Goal: Task Accomplishment & Management: Manage account settings

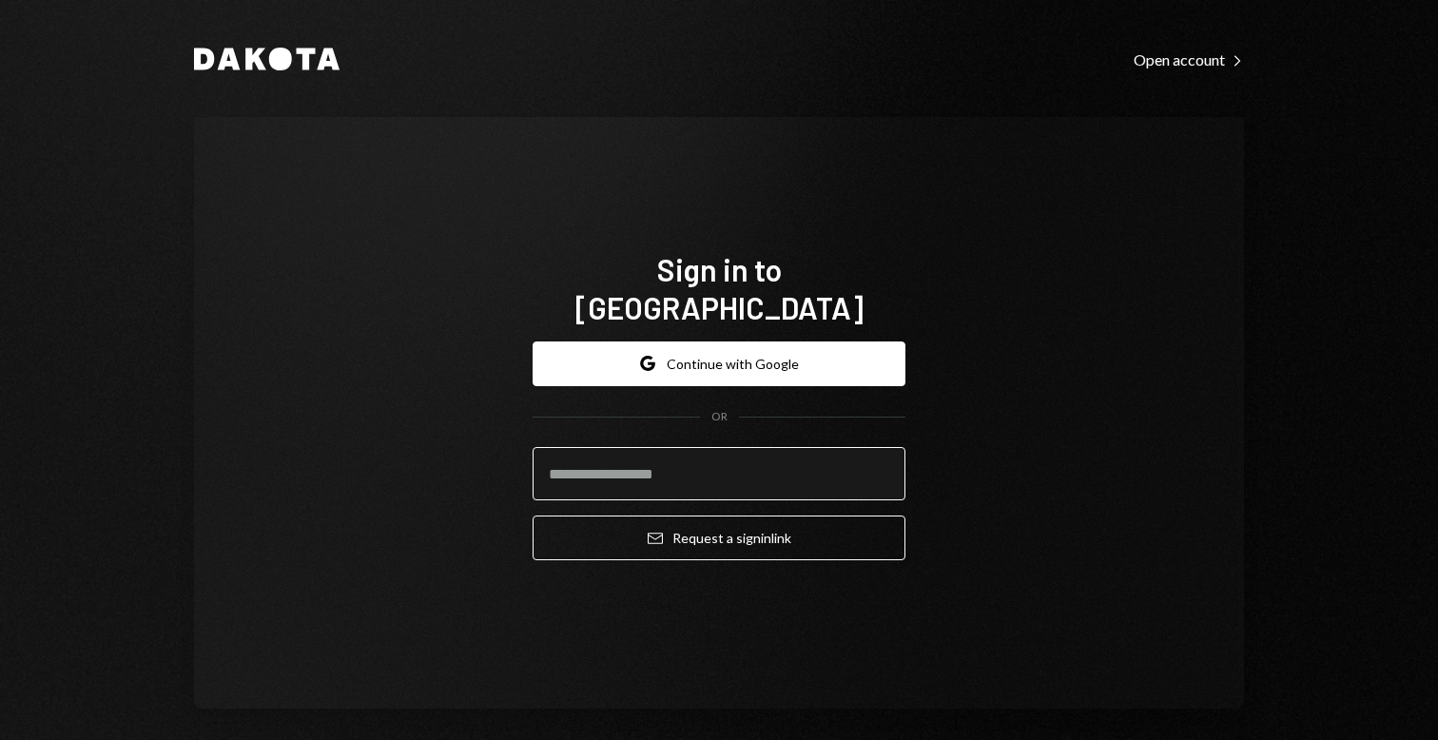
click at [761, 468] on input "email" at bounding box center [719, 473] width 373 height 53
type input "**********"
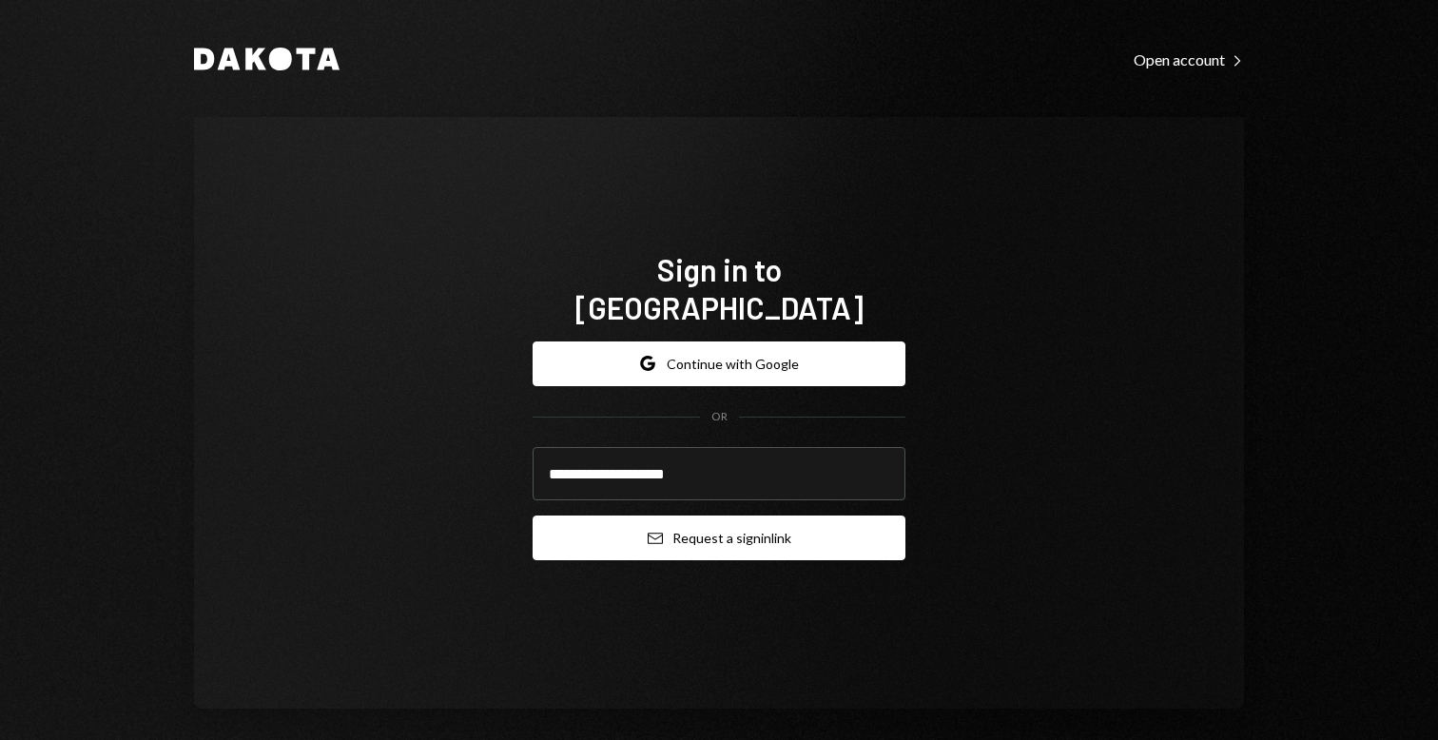
click at [730, 516] on button "Email Request a sign in link" at bounding box center [719, 538] width 373 height 45
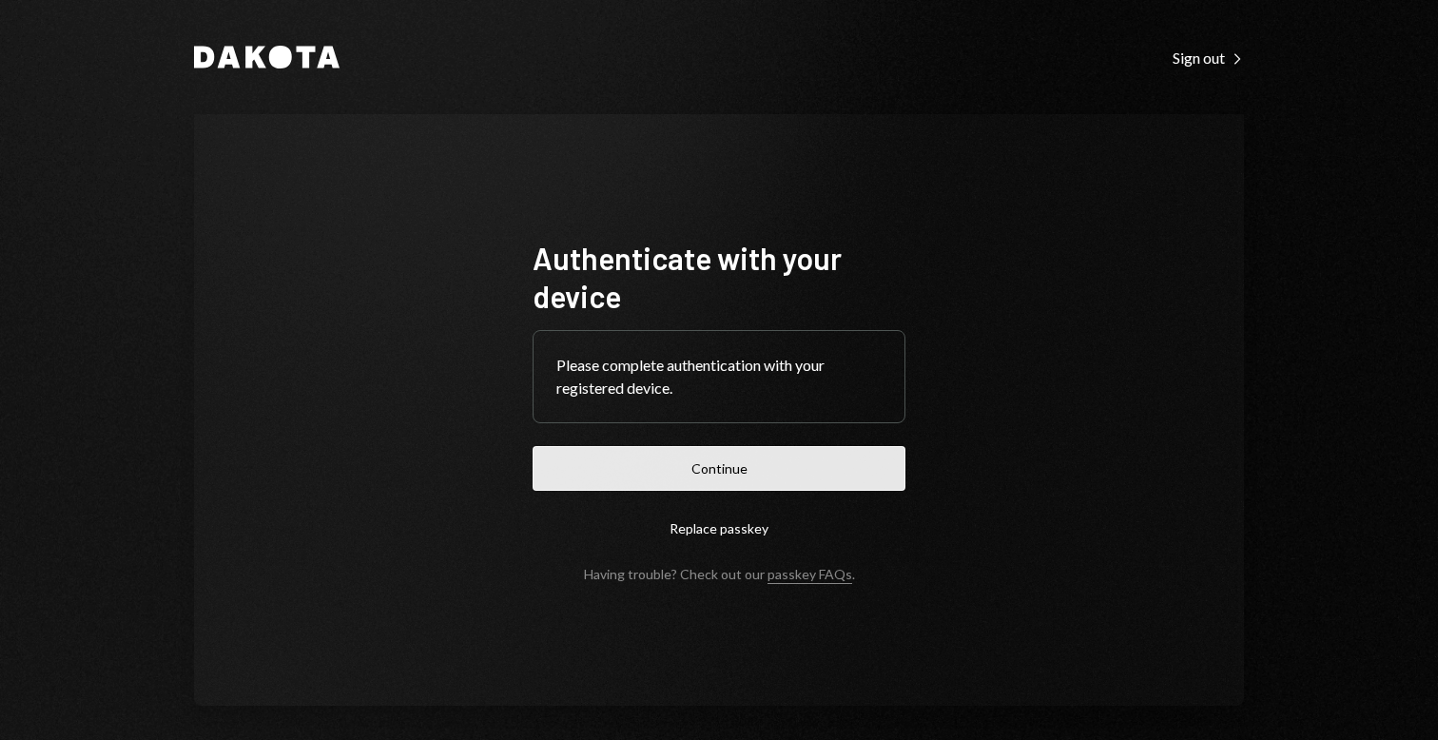
click at [753, 464] on button "Continue" at bounding box center [719, 468] width 373 height 45
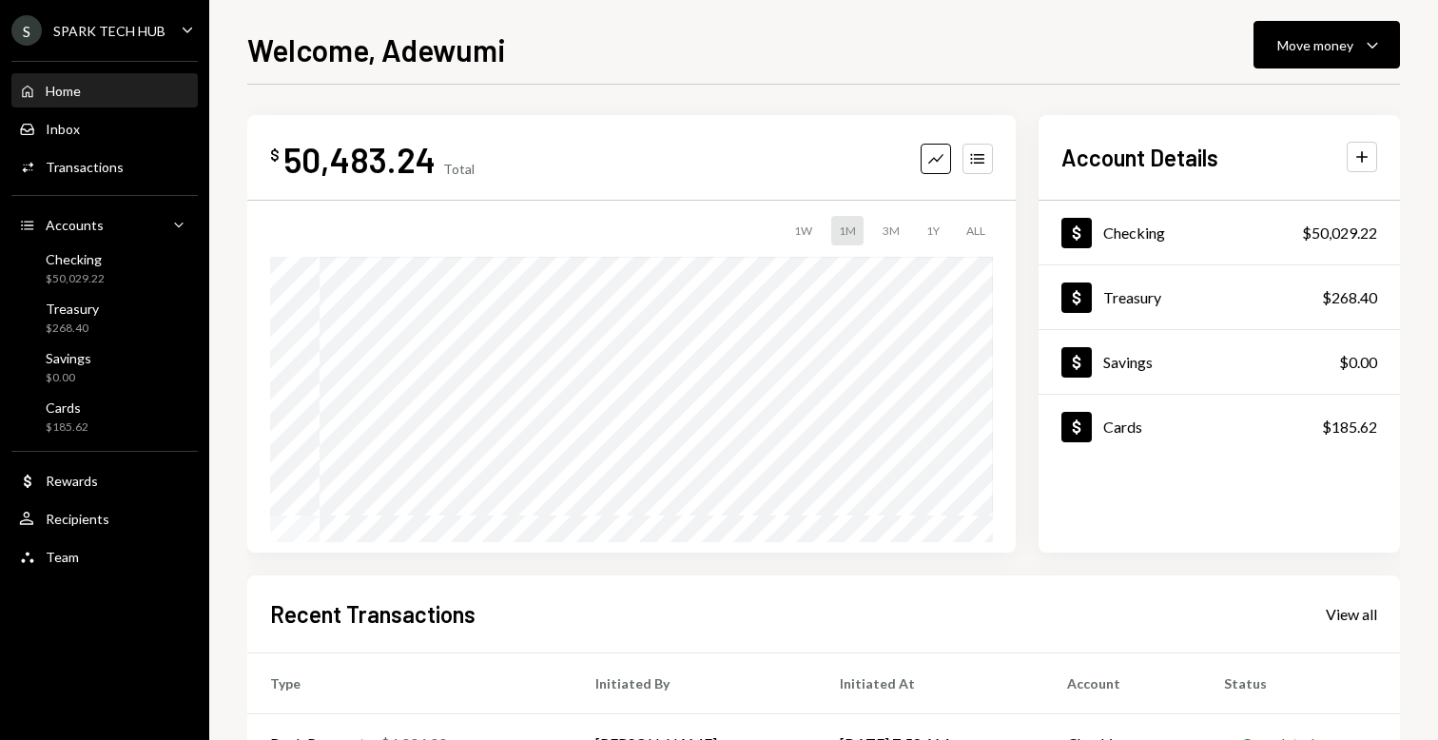
click at [1245, 77] on div "Welcome, Adewumi Move money Caret Down $ 50,483.24 Total Graph Accounts 1W 1M 3…" at bounding box center [823, 383] width 1153 height 713
click at [1303, 64] on button "Move money Caret Down" at bounding box center [1327, 45] width 146 height 48
click at [1251, 111] on div "Send" at bounding box center [1311, 102] width 139 height 20
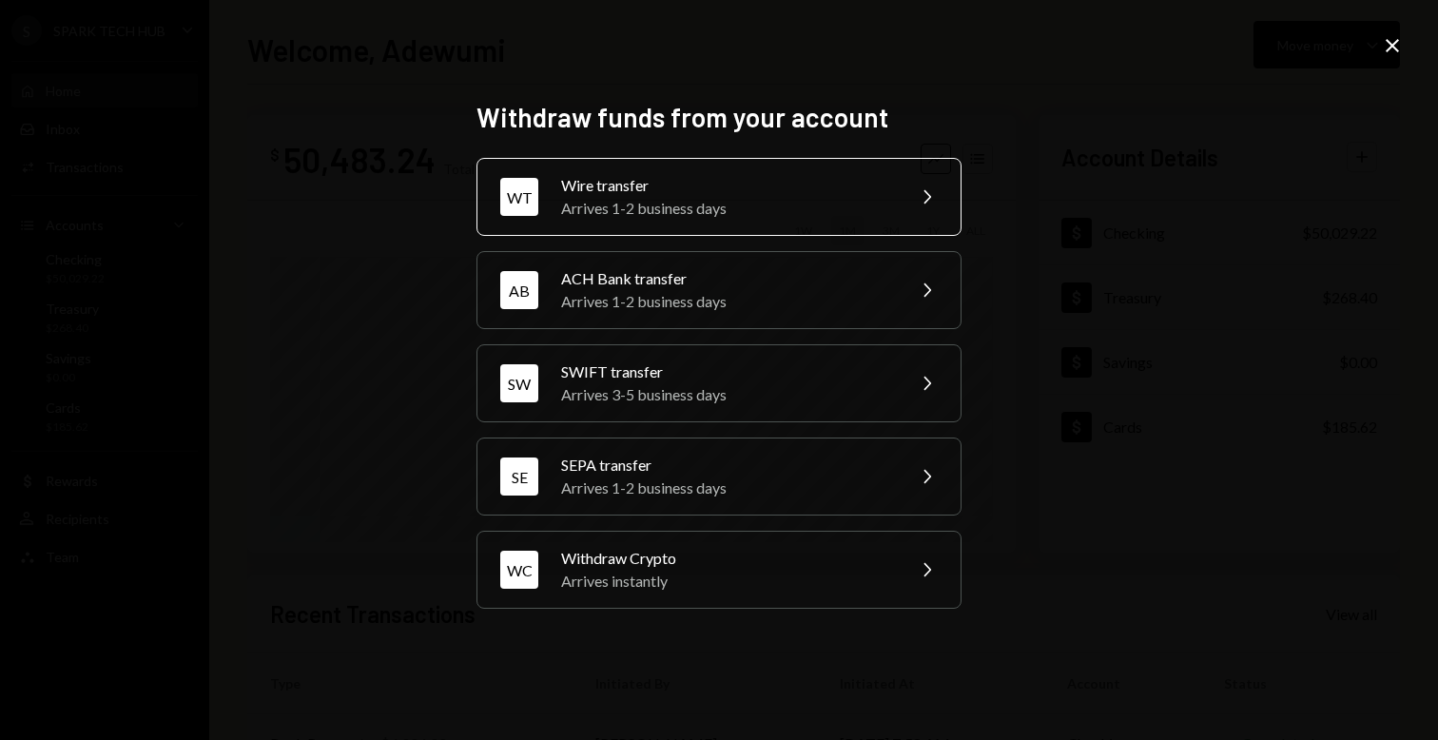
click at [594, 202] on div "Arrives 1-2 business days" at bounding box center [726, 208] width 331 height 23
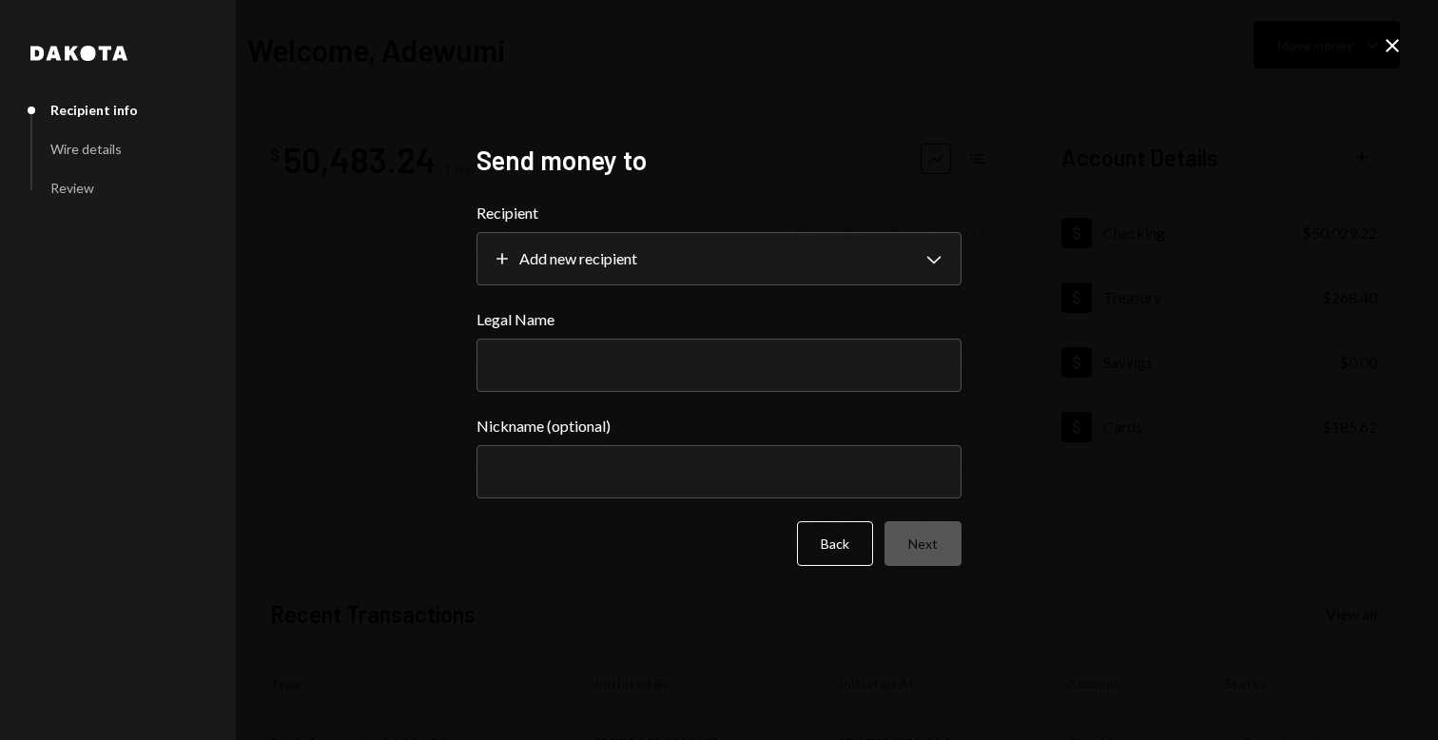
click at [594, 202] on label "Recipient" at bounding box center [719, 213] width 485 height 23
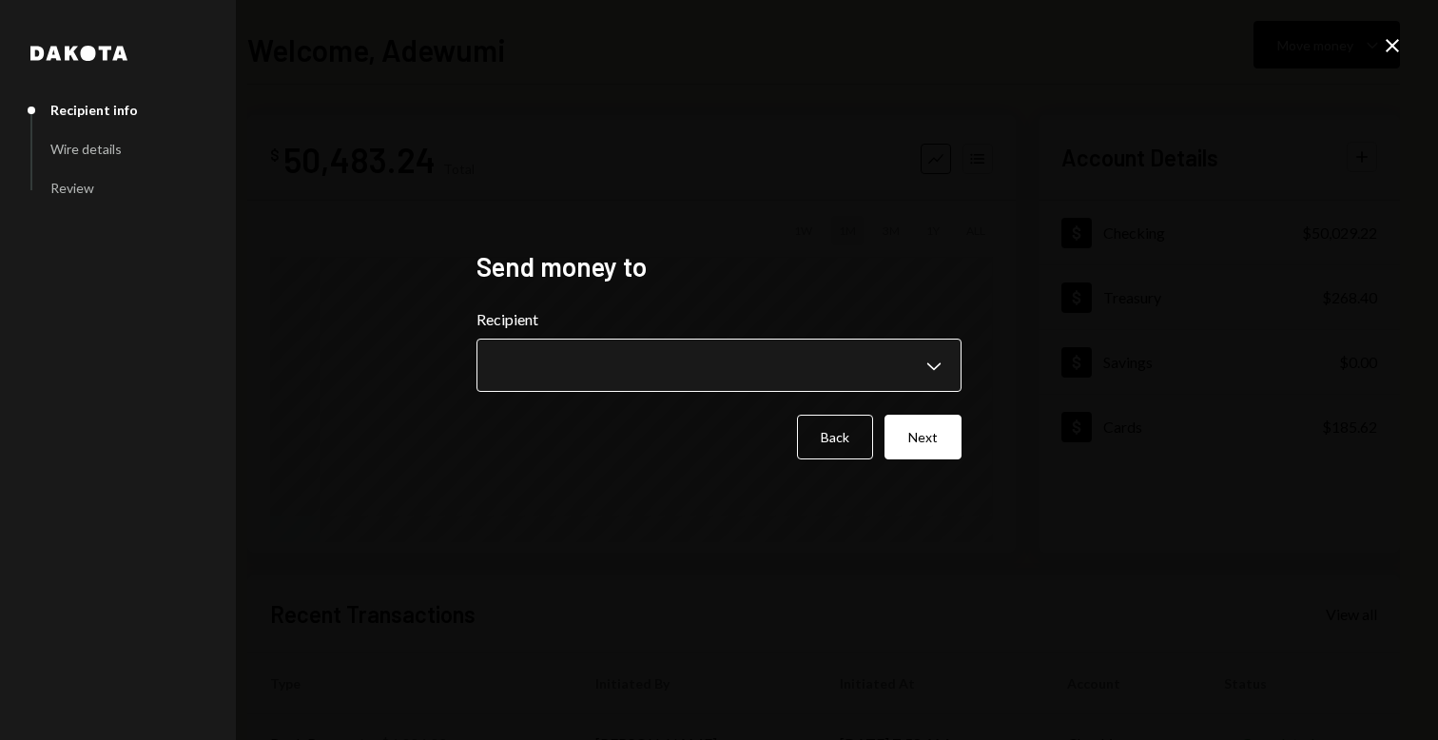
click at [600, 354] on body "**********" at bounding box center [719, 370] width 1438 height 740
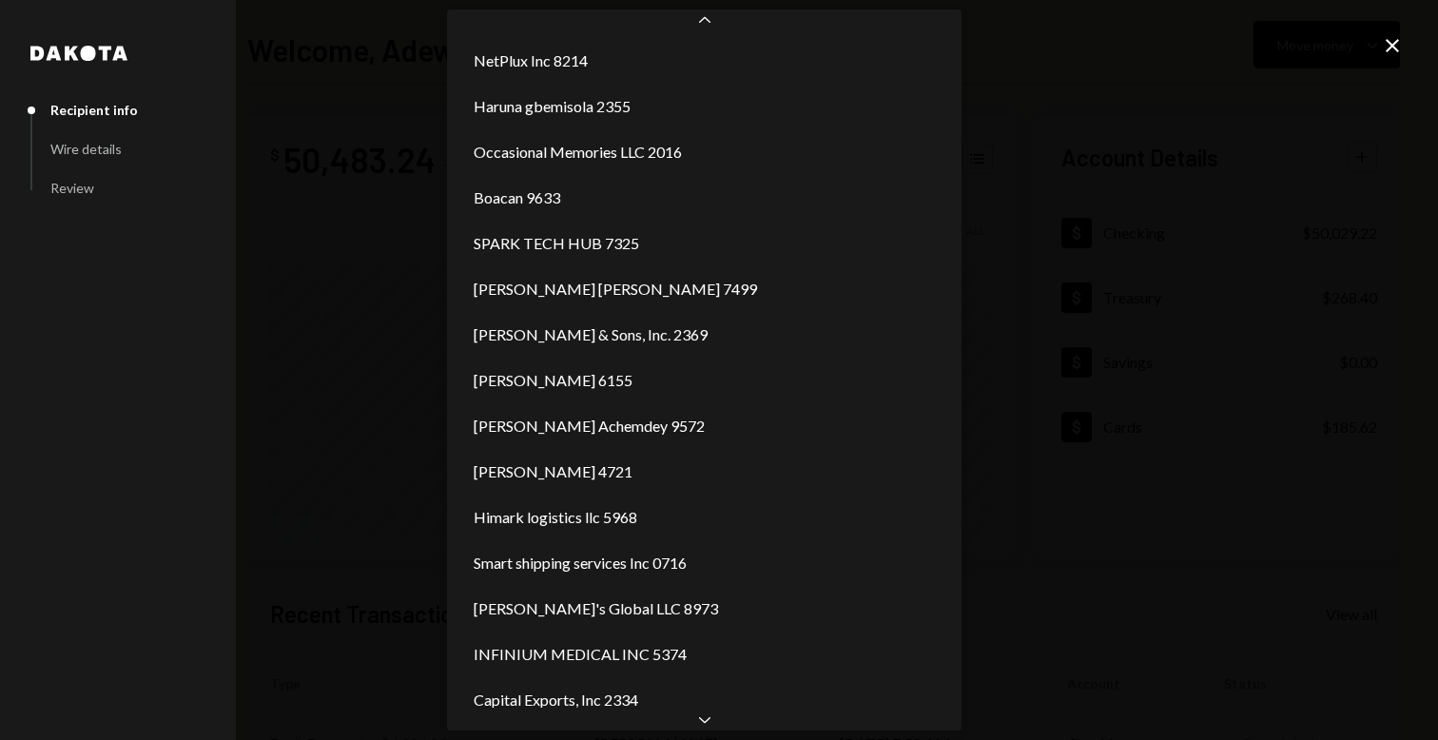
scroll to position [2376, 0]
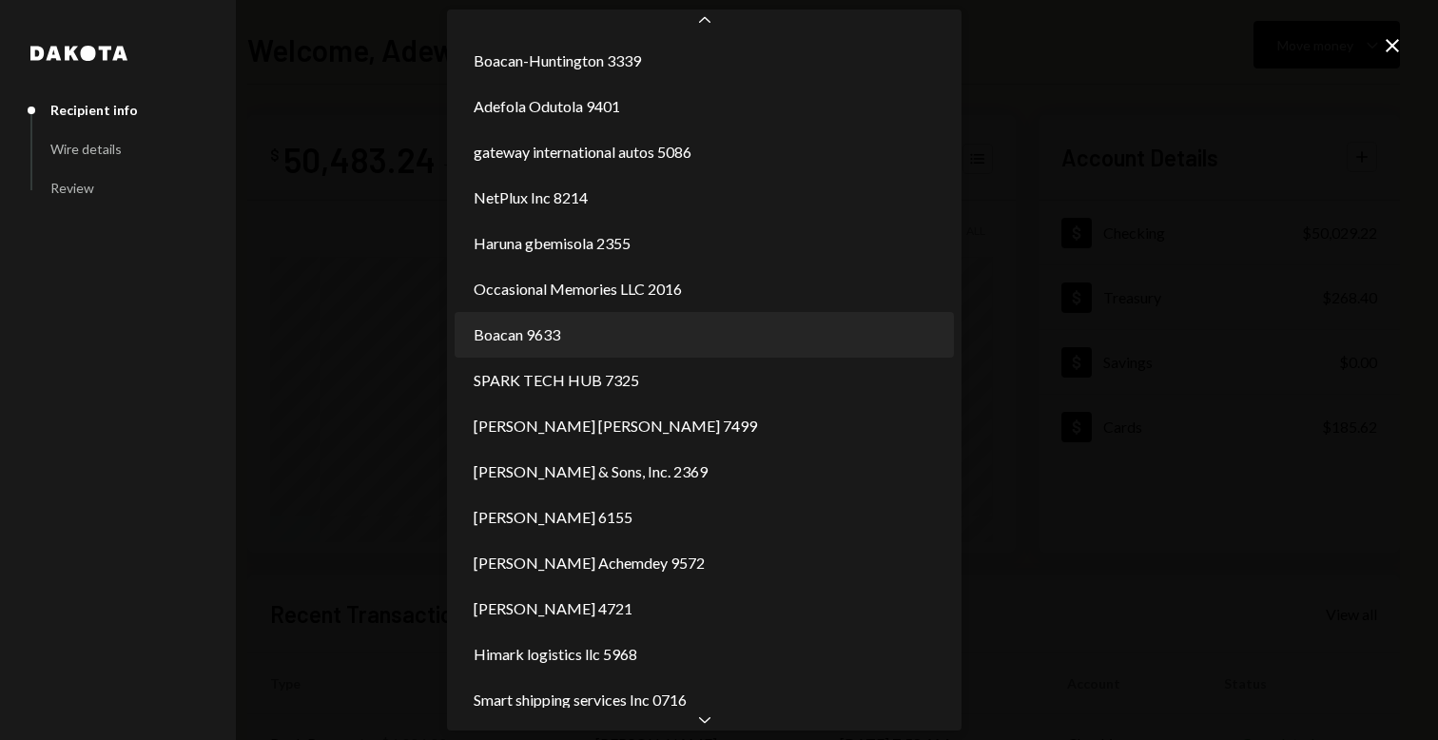
select select "**********"
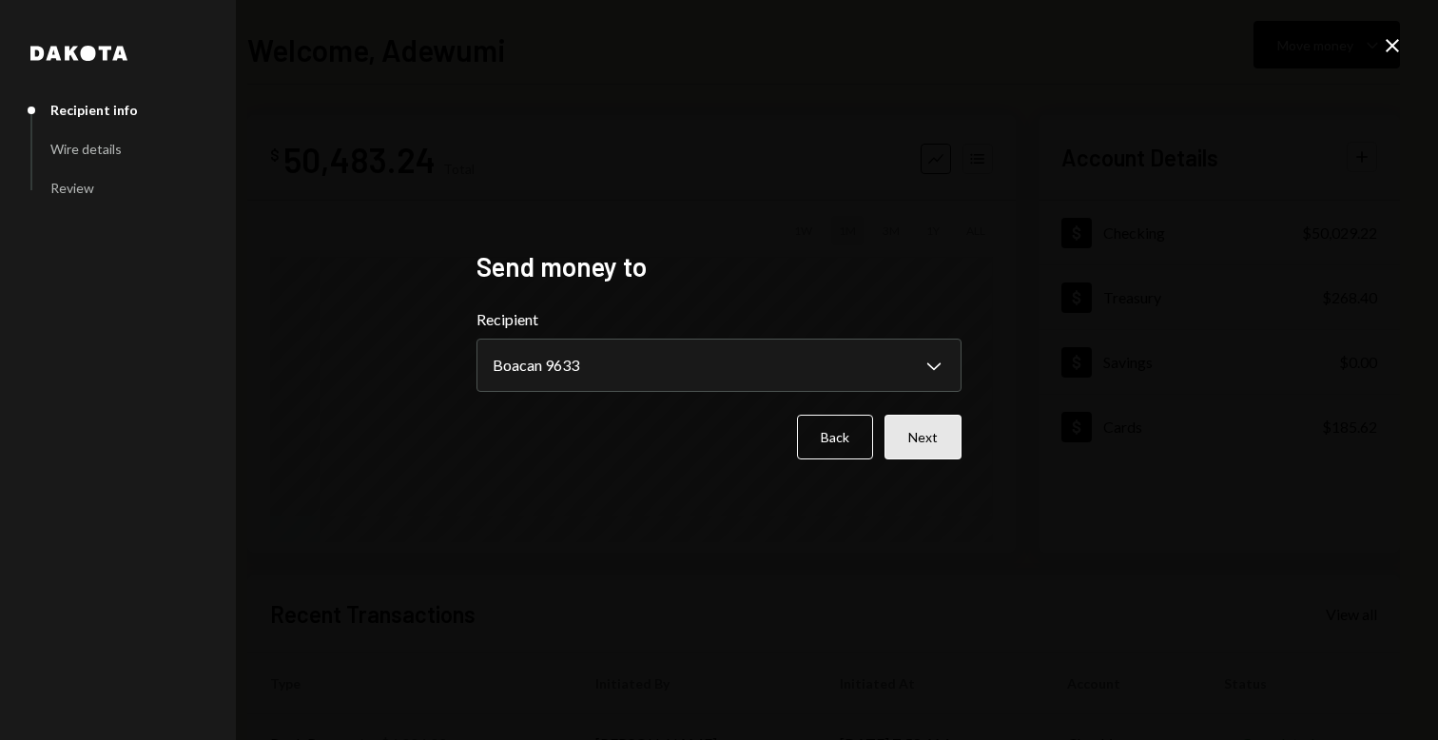
click at [912, 446] on button "Next" at bounding box center [923, 437] width 77 height 45
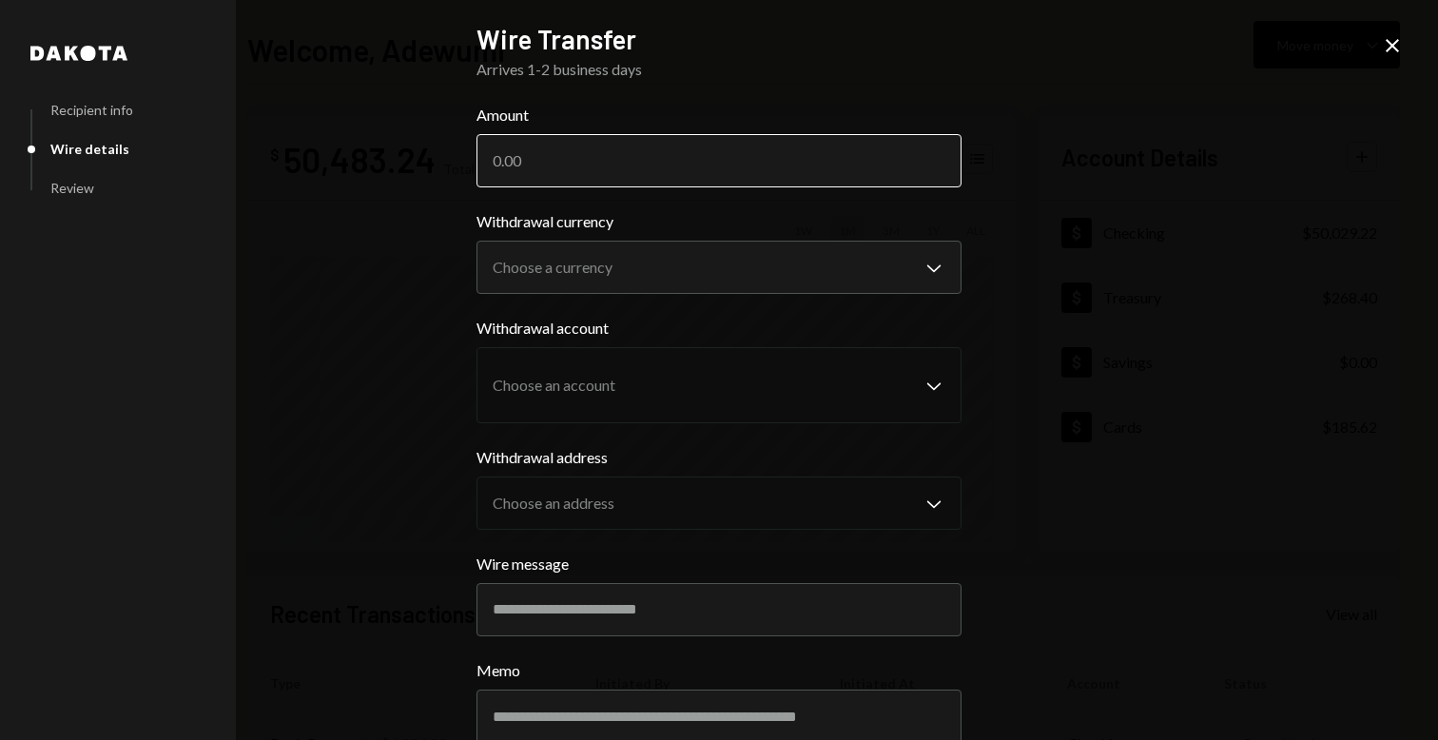
click at [648, 171] on input "Amount" at bounding box center [719, 160] width 485 height 53
type input "10000"
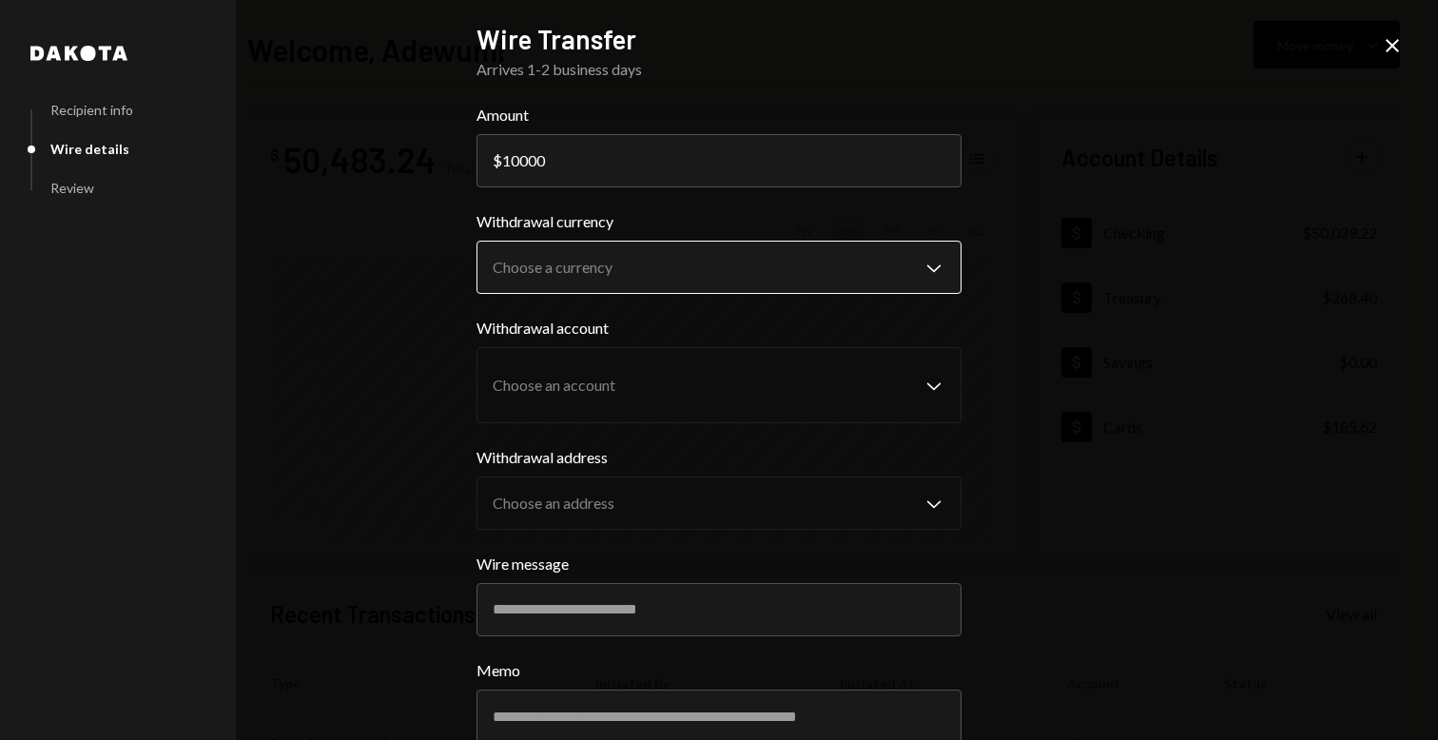
click at [650, 263] on body "S SPARK TECH HUB Caret Down Home Home Inbox Inbox Activities Transactions Accou…" at bounding box center [719, 370] width 1438 height 740
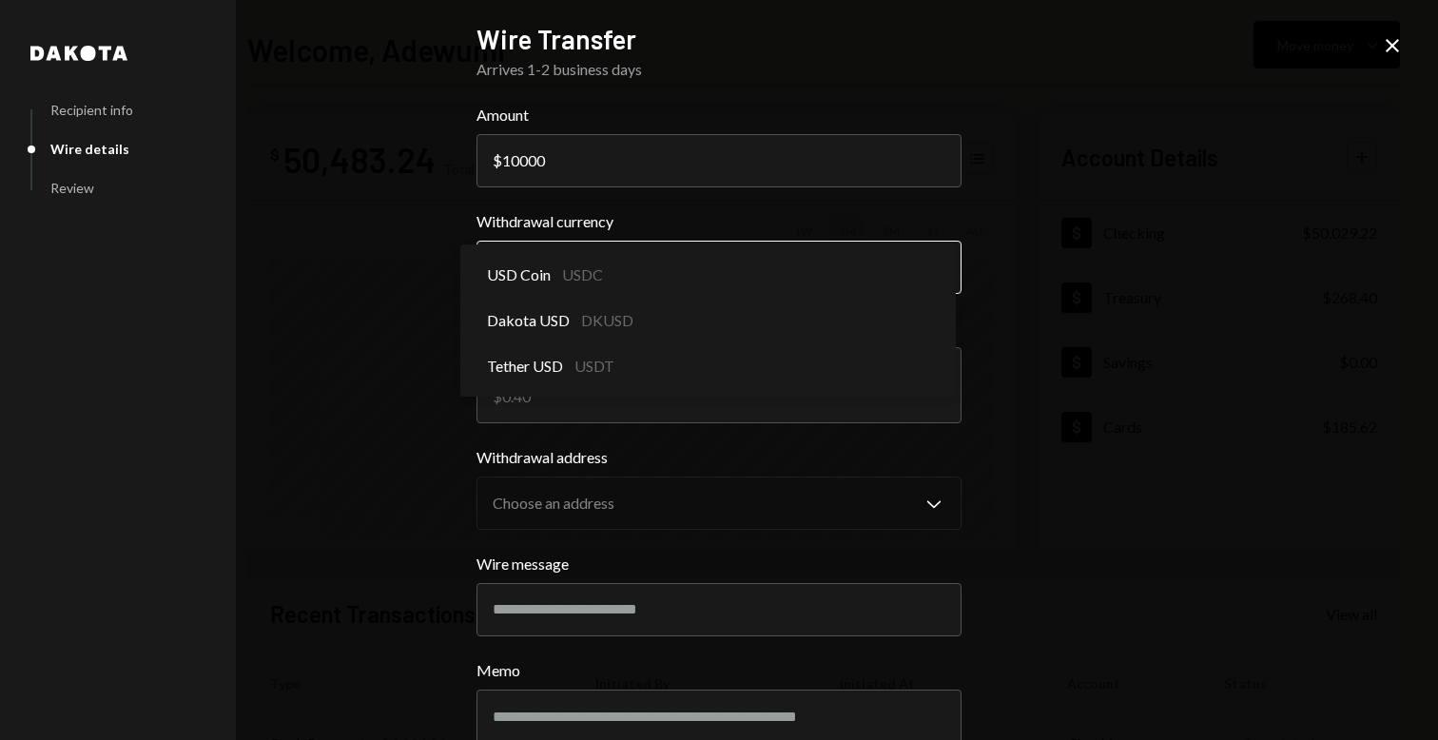
click at [619, 282] on body "S SPARK TECH HUB Caret Down Home Home Inbox Inbox Activities Transactions Accou…" at bounding box center [719, 370] width 1438 height 740
select select "****"
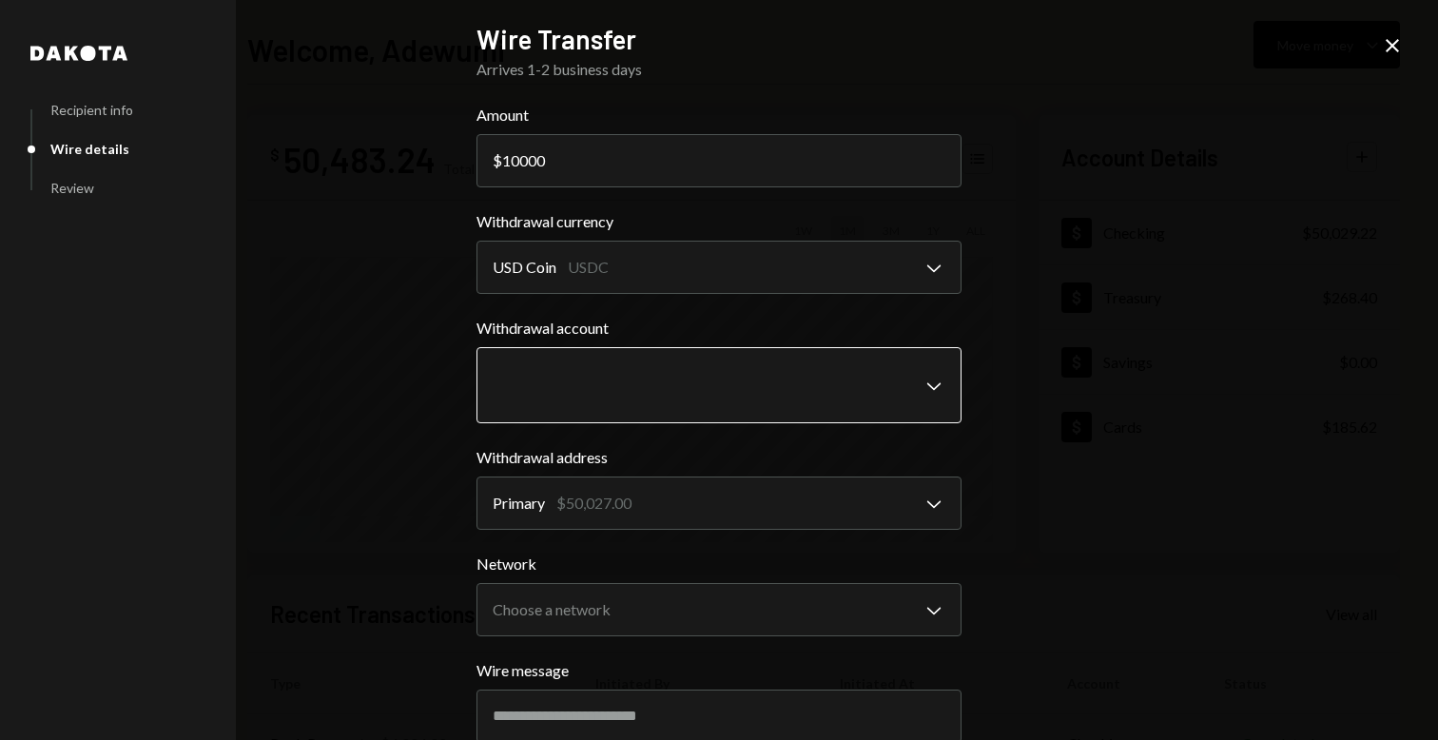
click at [602, 380] on body "S SPARK TECH HUB Caret Down Home Home Inbox Inbox Activities Transactions Accou…" at bounding box center [719, 370] width 1438 height 740
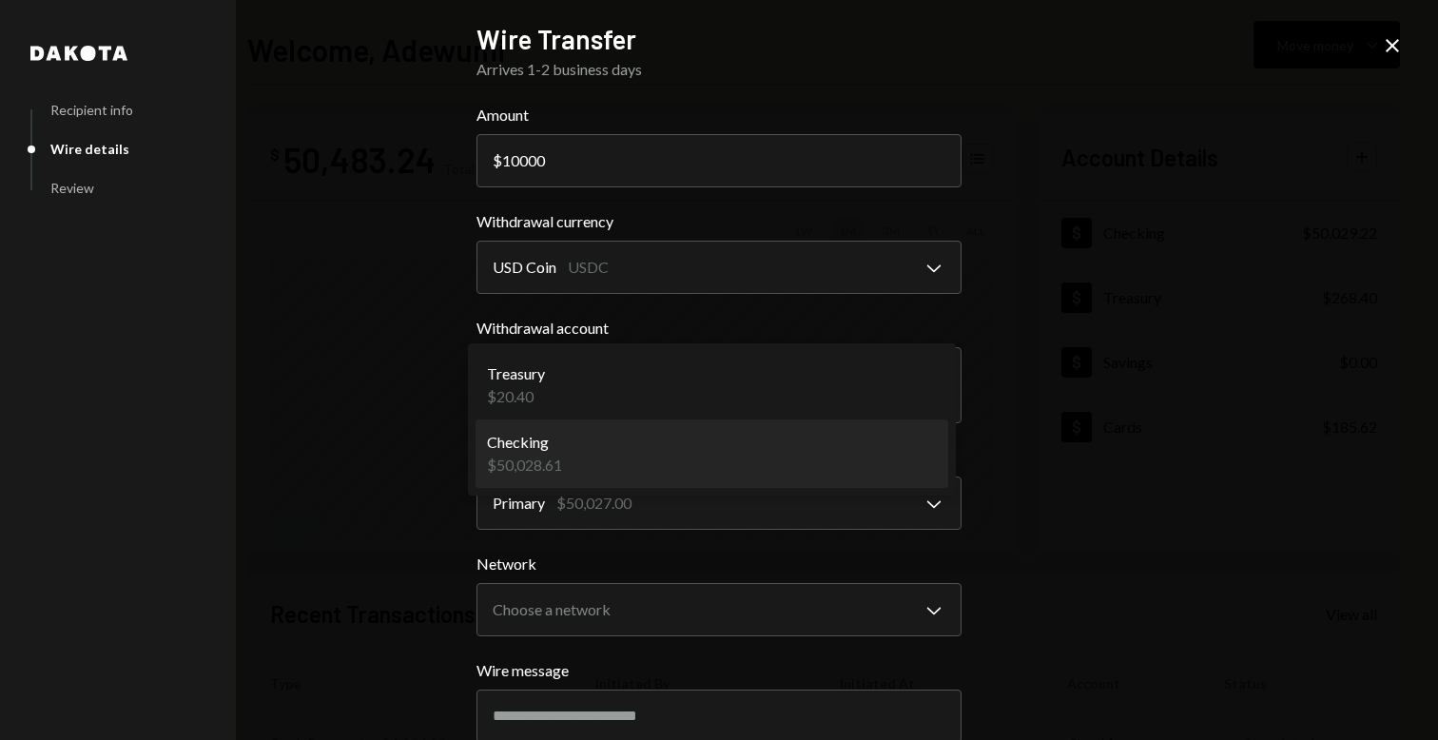
select select "**********"
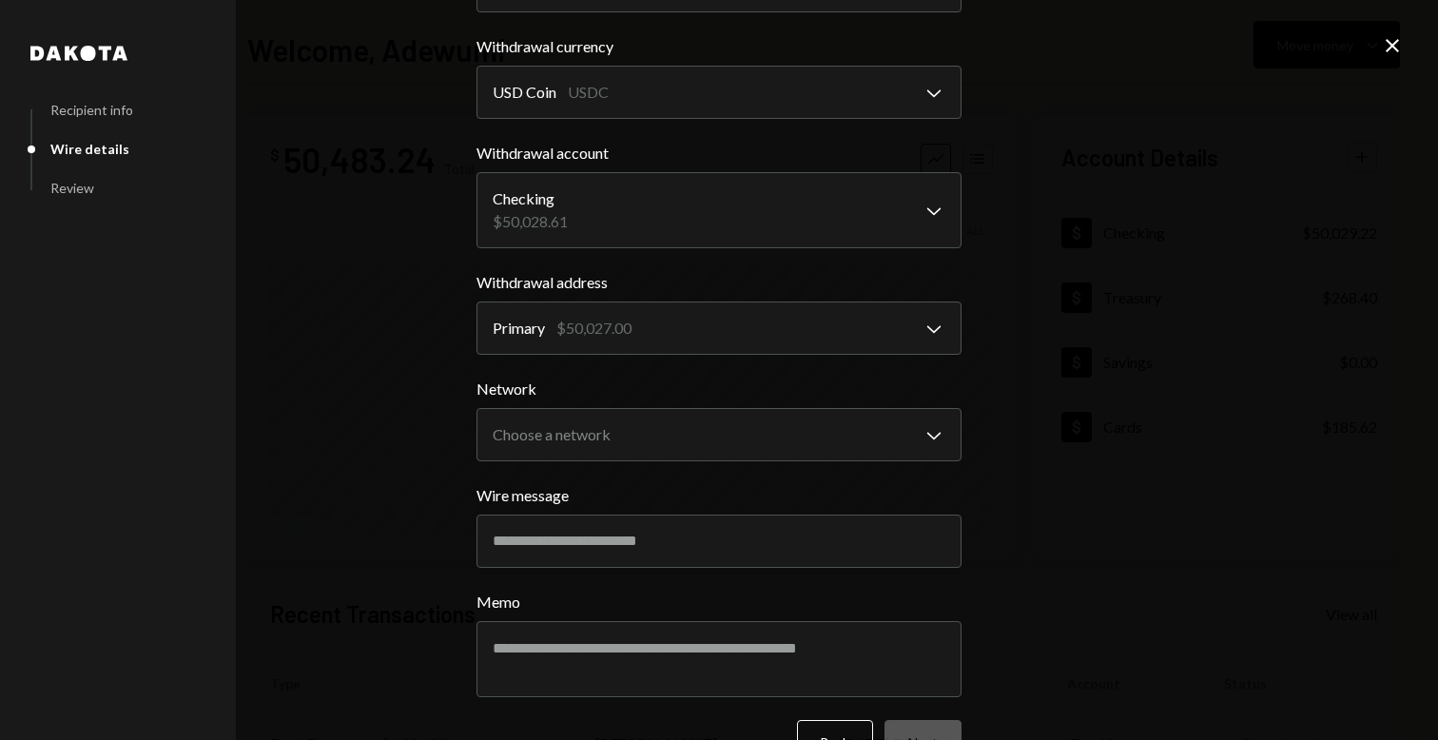
scroll to position [229, 0]
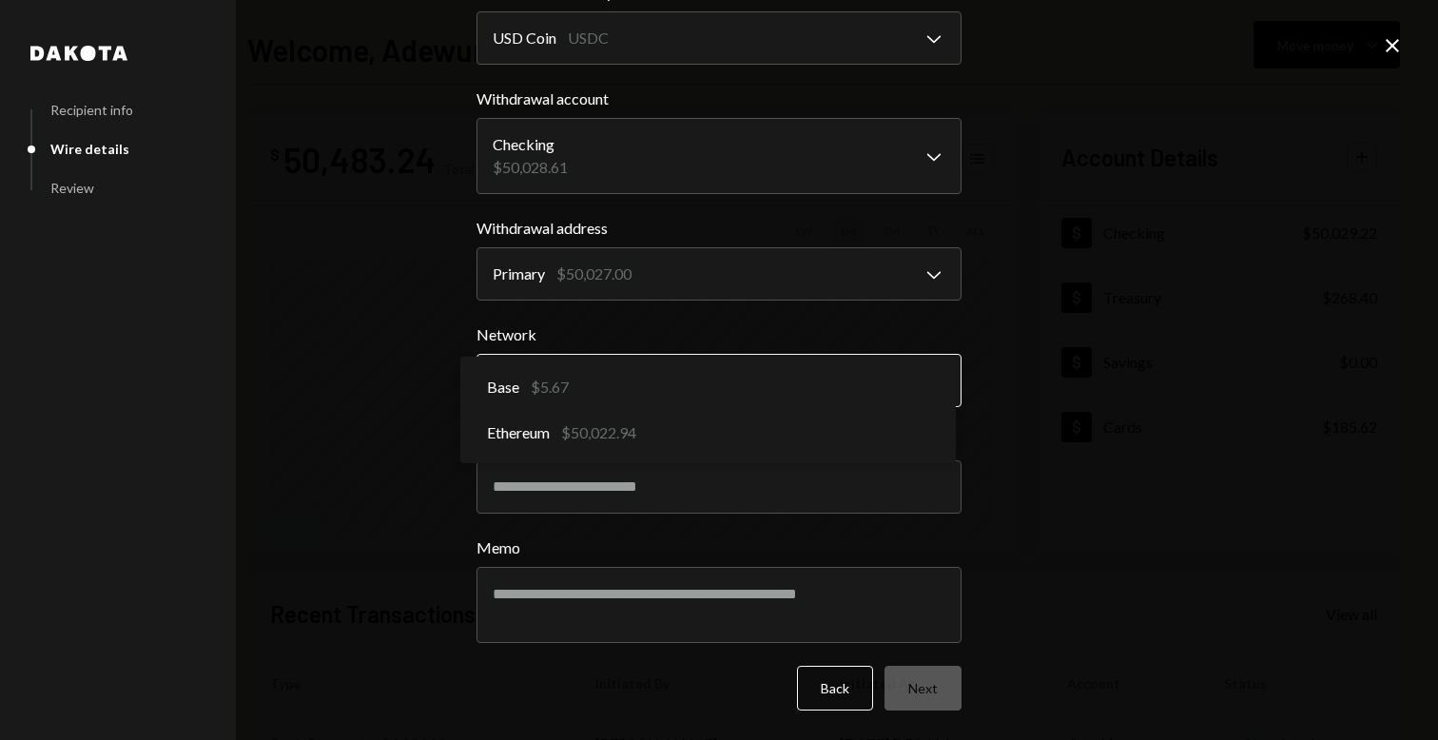
click at [620, 356] on body "S SPARK TECH HUB Caret Down Home Home Inbox Inbox Activities Transactions Accou…" at bounding box center [719, 370] width 1438 height 740
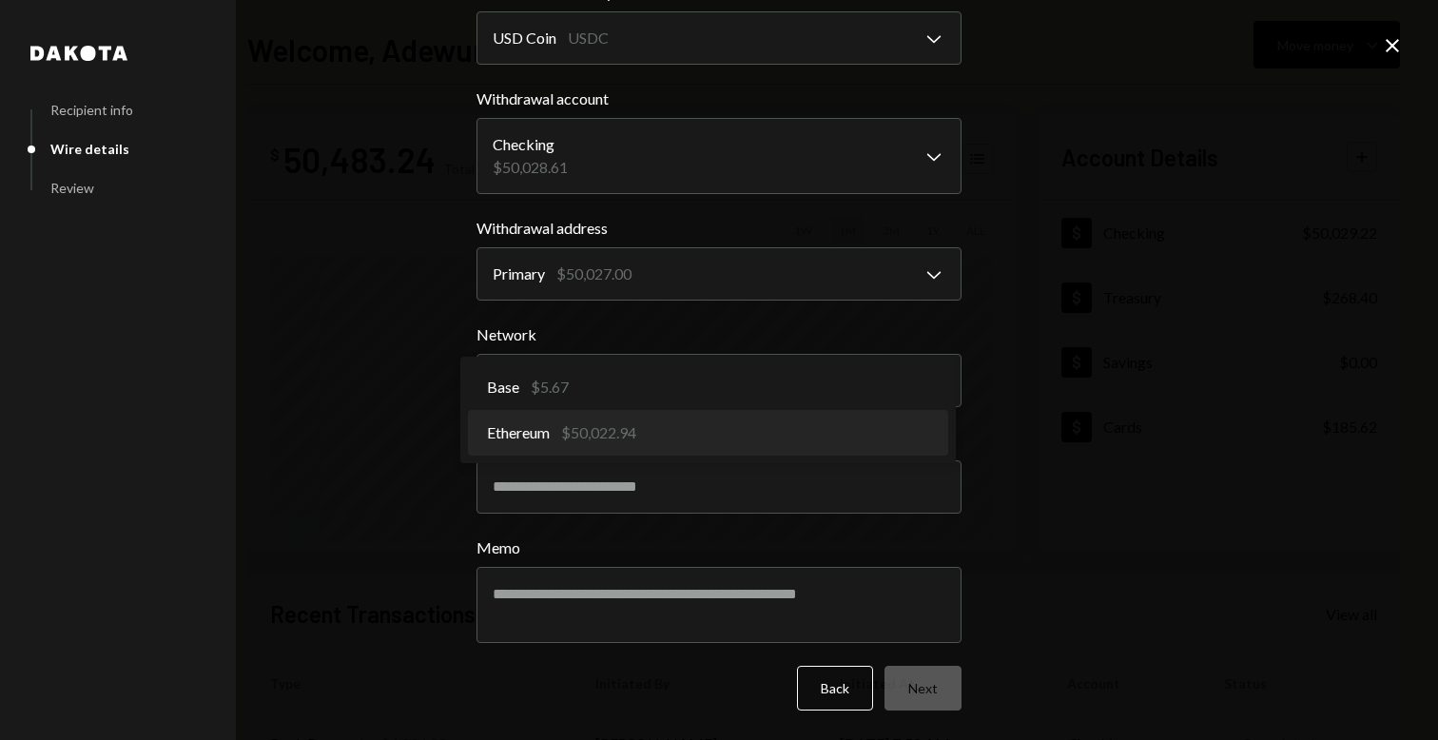
select select "**********"
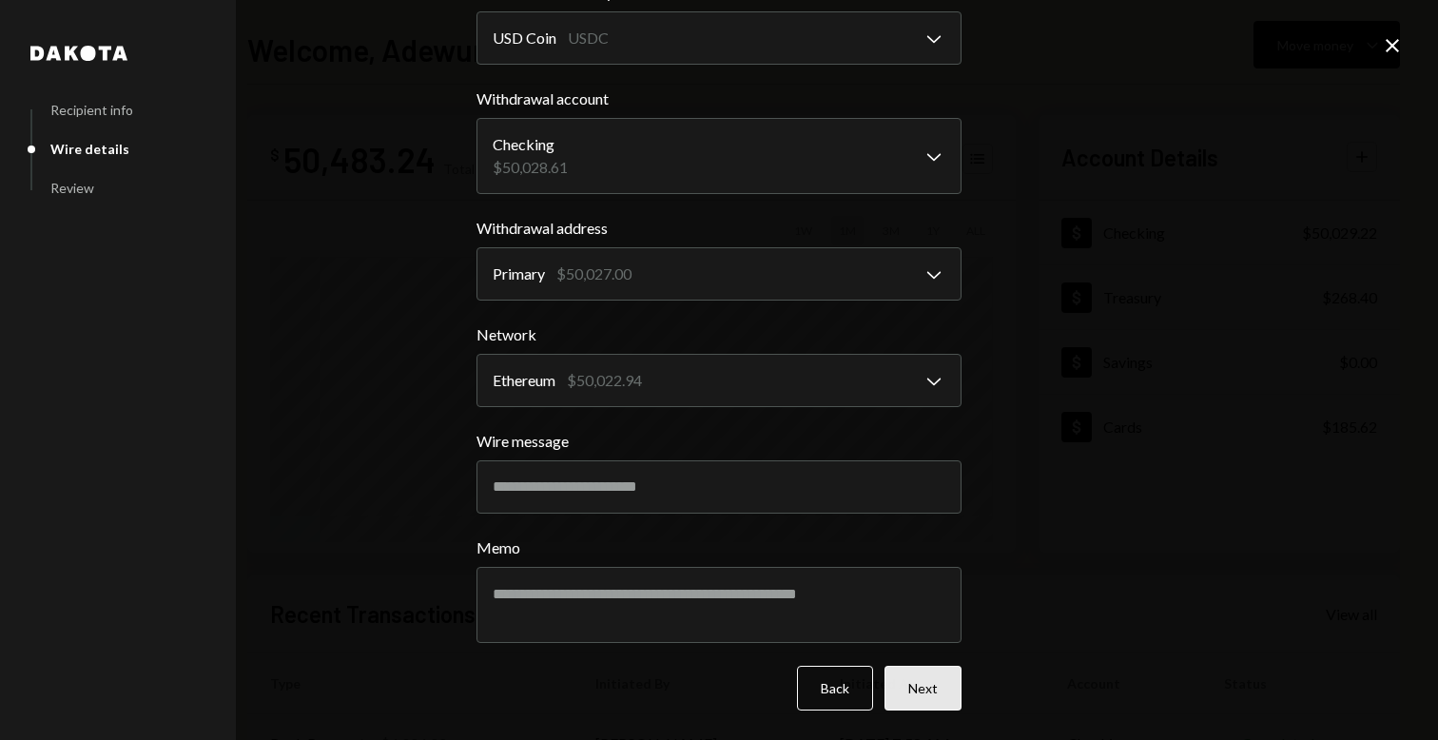
click at [928, 702] on button "Next" at bounding box center [923, 688] width 77 height 45
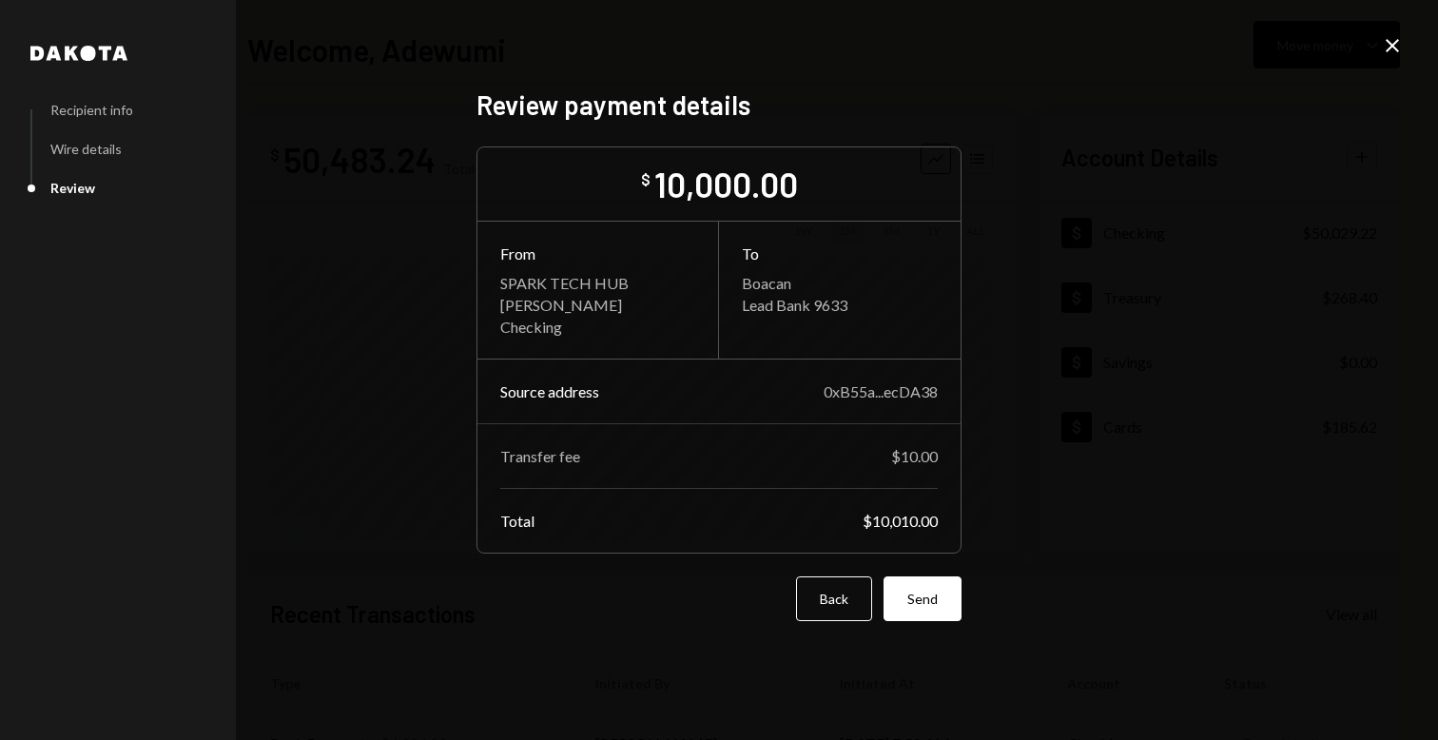
scroll to position [0, 0]
click at [836, 590] on button "Back" at bounding box center [834, 598] width 76 height 45
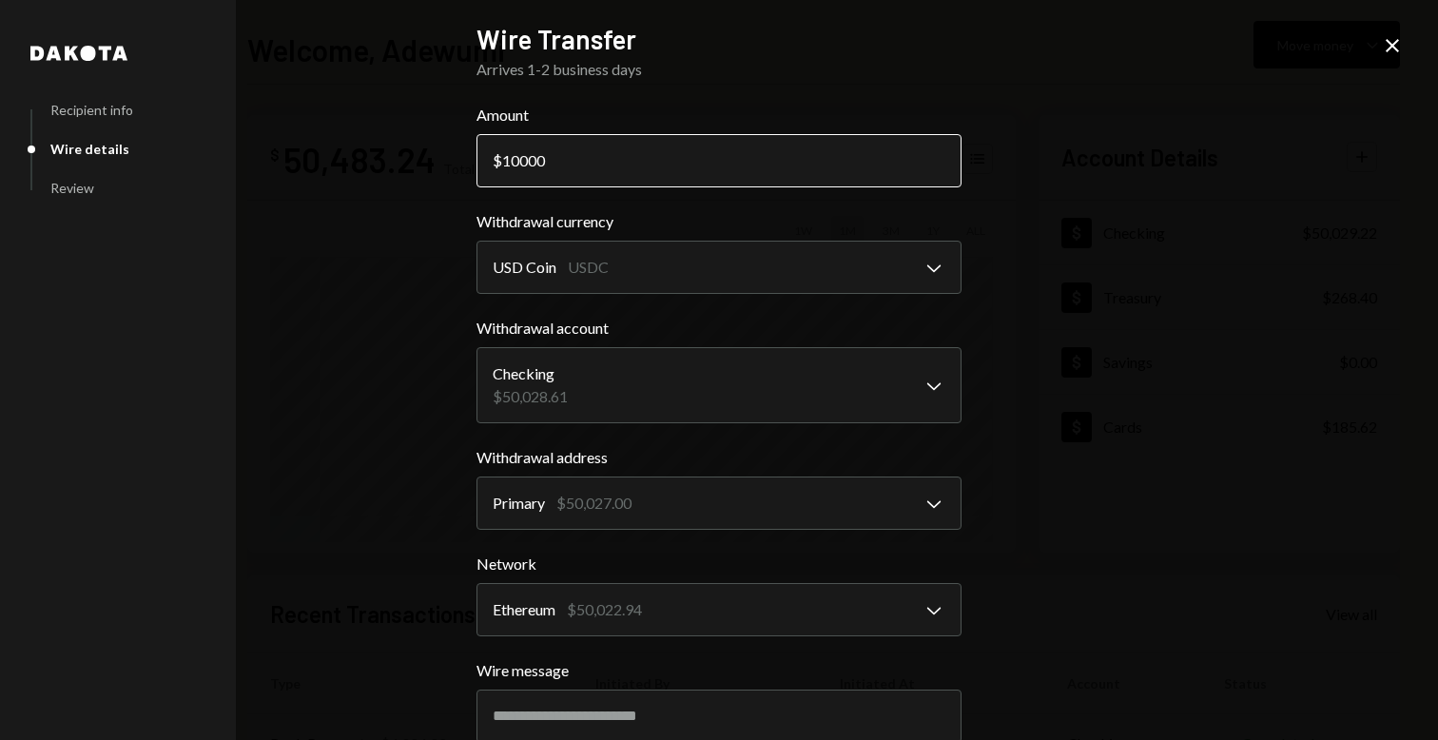
click at [573, 151] on input "10000" at bounding box center [719, 160] width 485 height 53
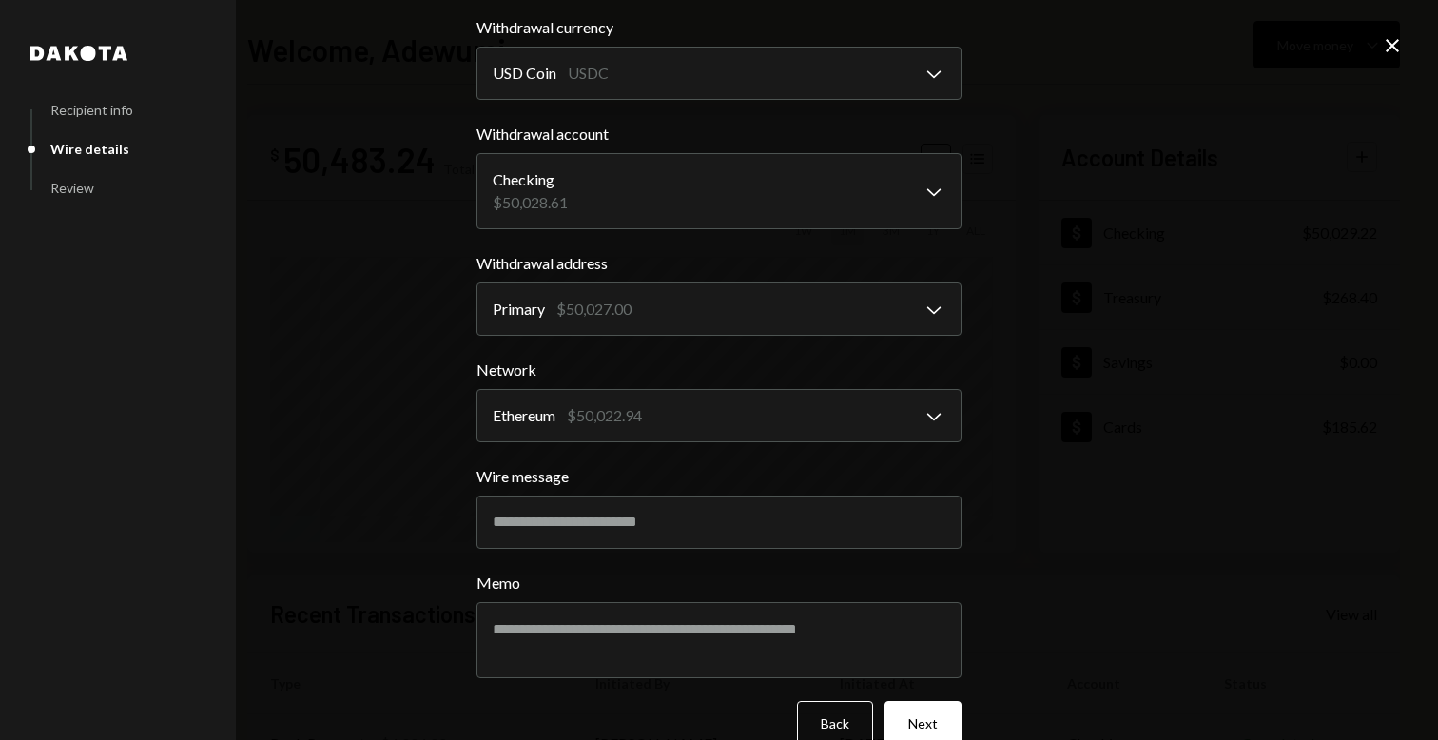
scroll to position [229, 0]
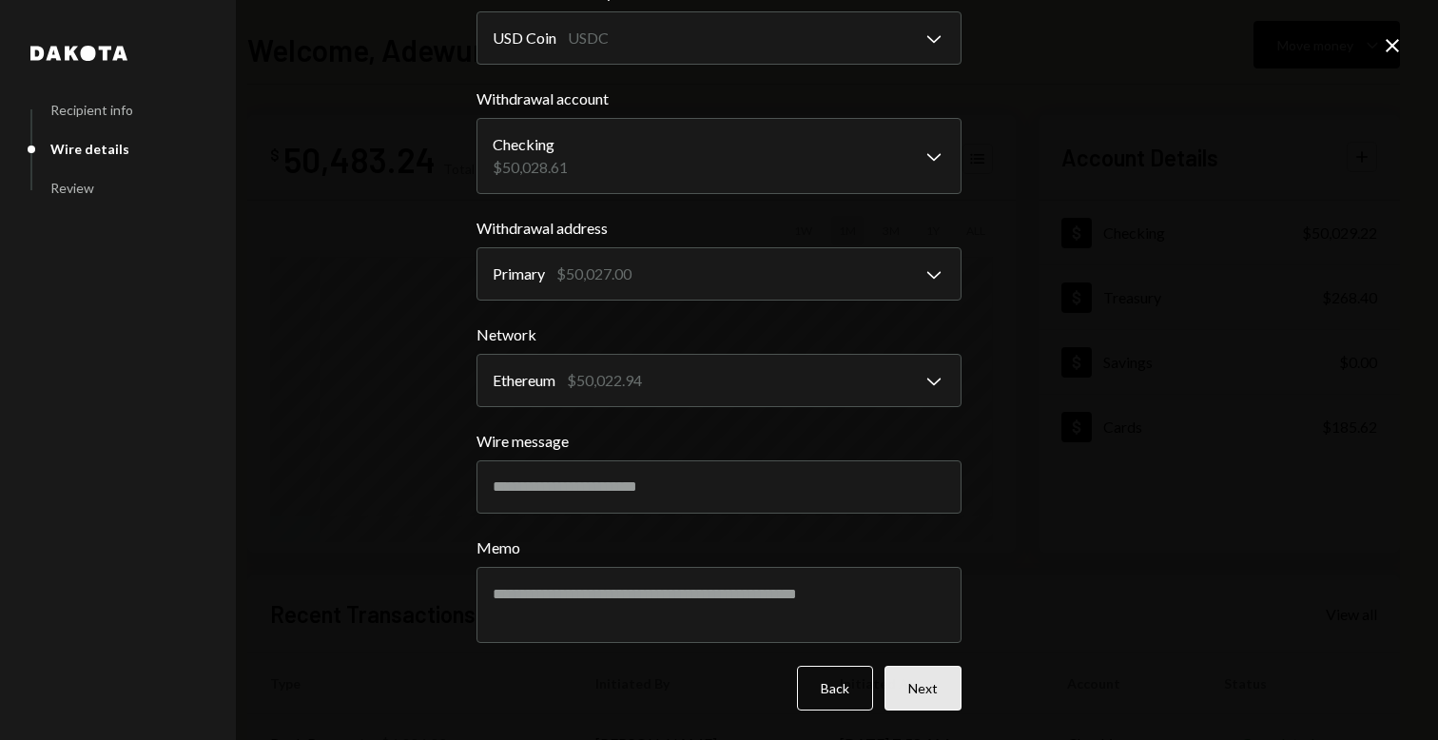
type input "19239.27"
click at [914, 691] on button "Next" at bounding box center [923, 688] width 77 height 45
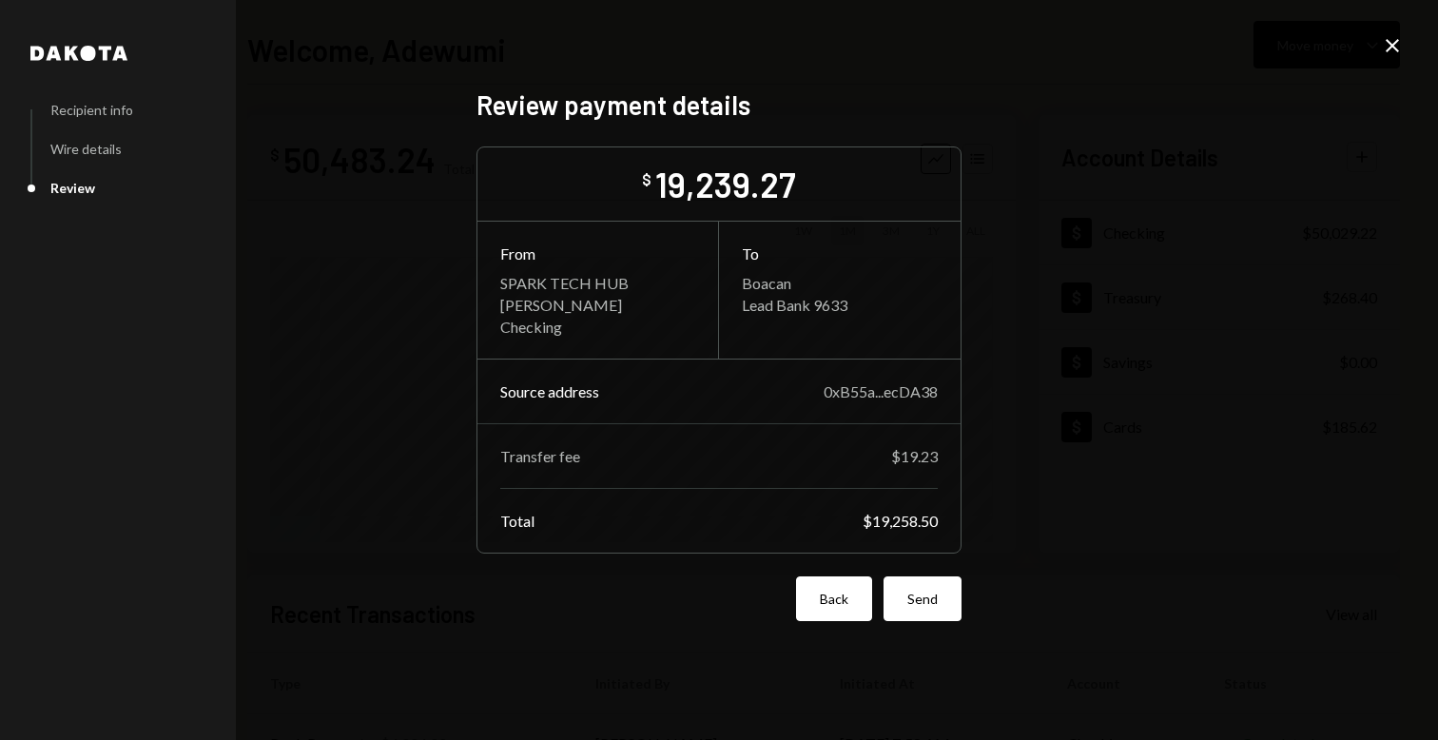
click at [840, 607] on button "Back" at bounding box center [834, 598] width 76 height 45
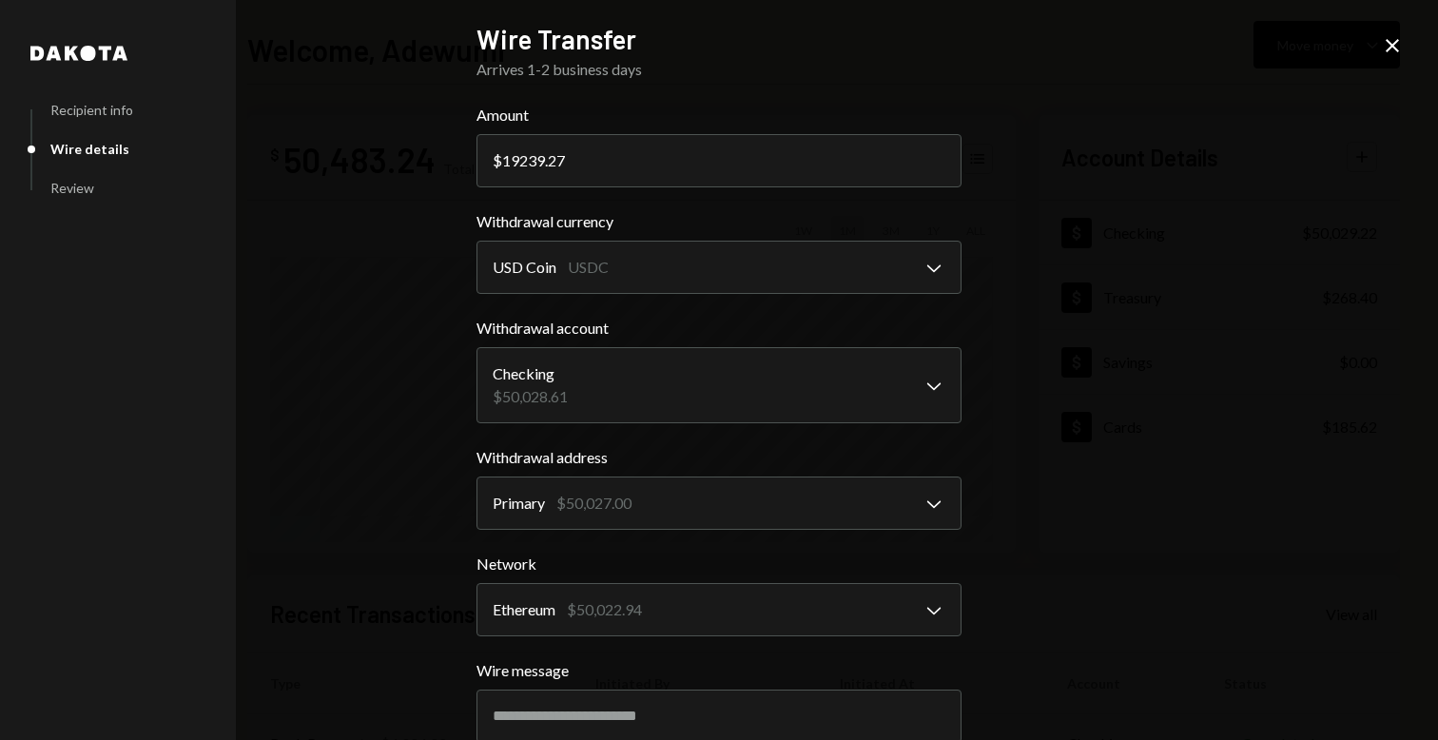
click at [630, 189] on form "**********" at bounding box center [719, 522] width 485 height 836
click at [609, 172] on input "19239.27" at bounding box center [719, 160] width 485 height 53
type input "19240"
click at [1262, 537] on div "**********" at bounding box center [719, 370] width 1438 height 740
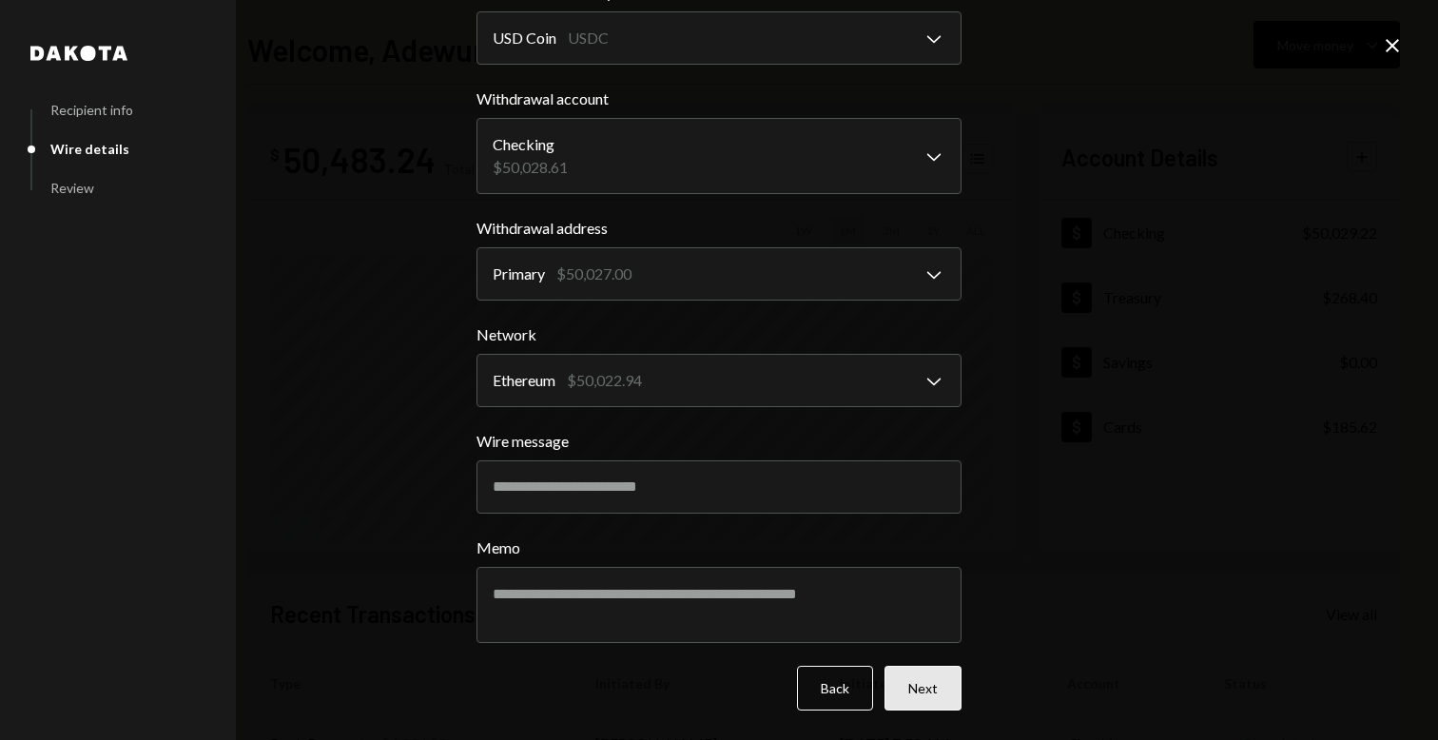
click at [930, 678] on button "Next" at bounding box center [923, 688] width 77 height 45
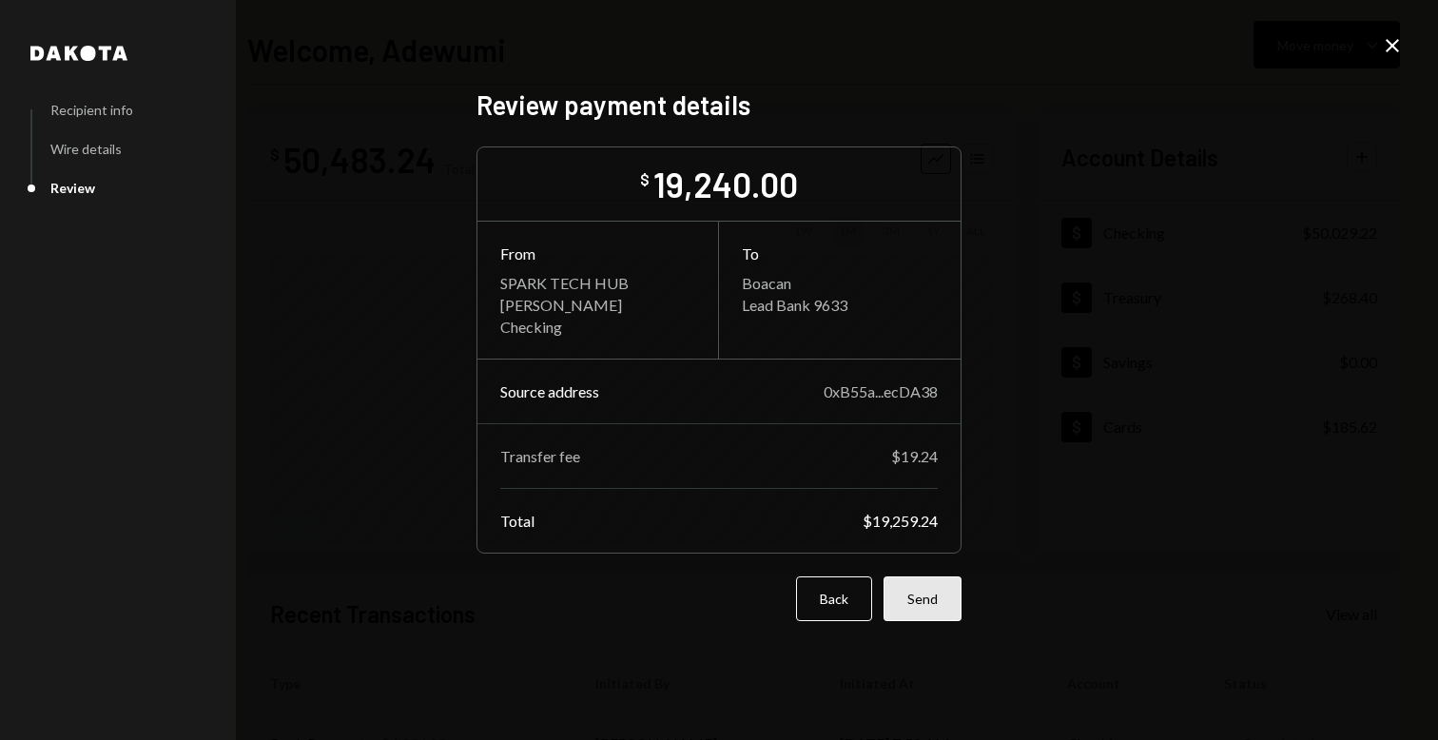
click at [933, 603] on button "Send" at bounding box center [923, 598] width 78 height 45
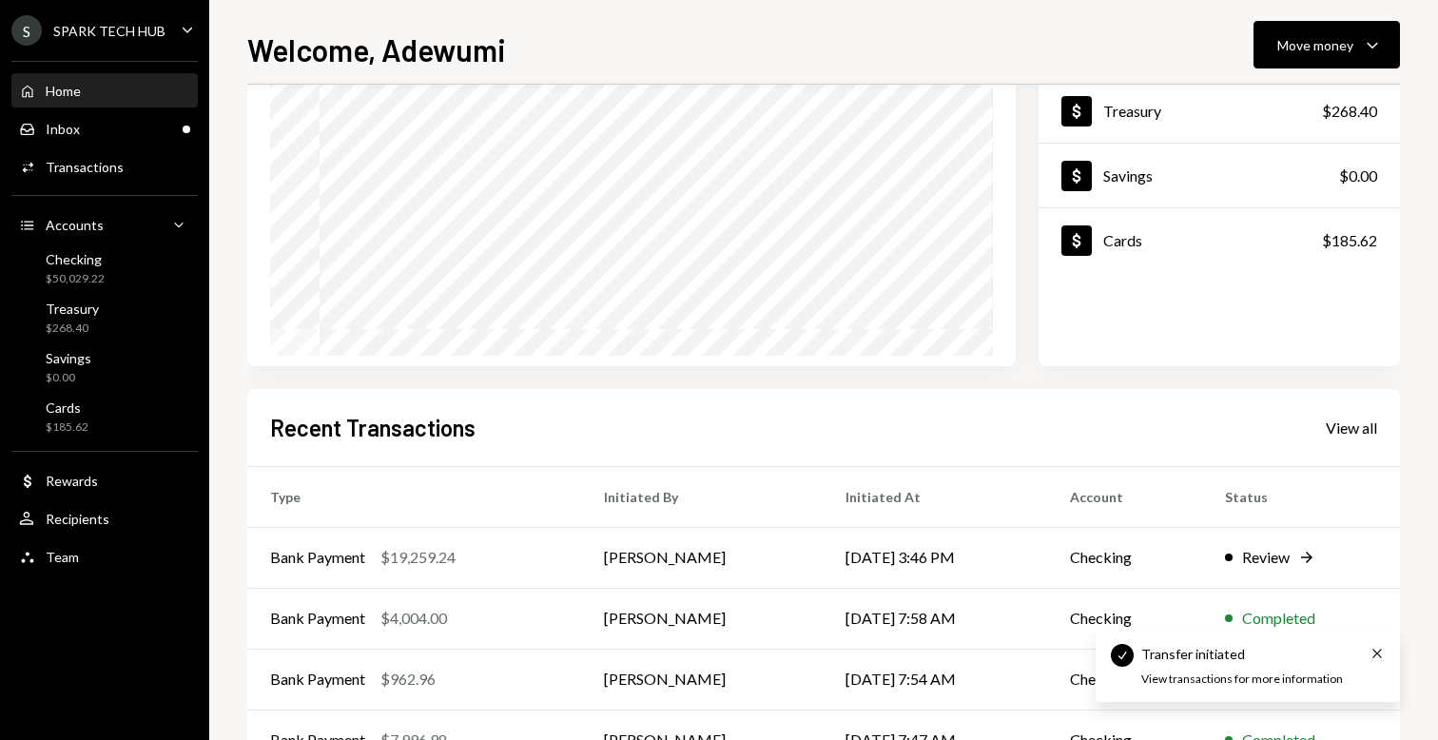
scroll to position [316, 0]
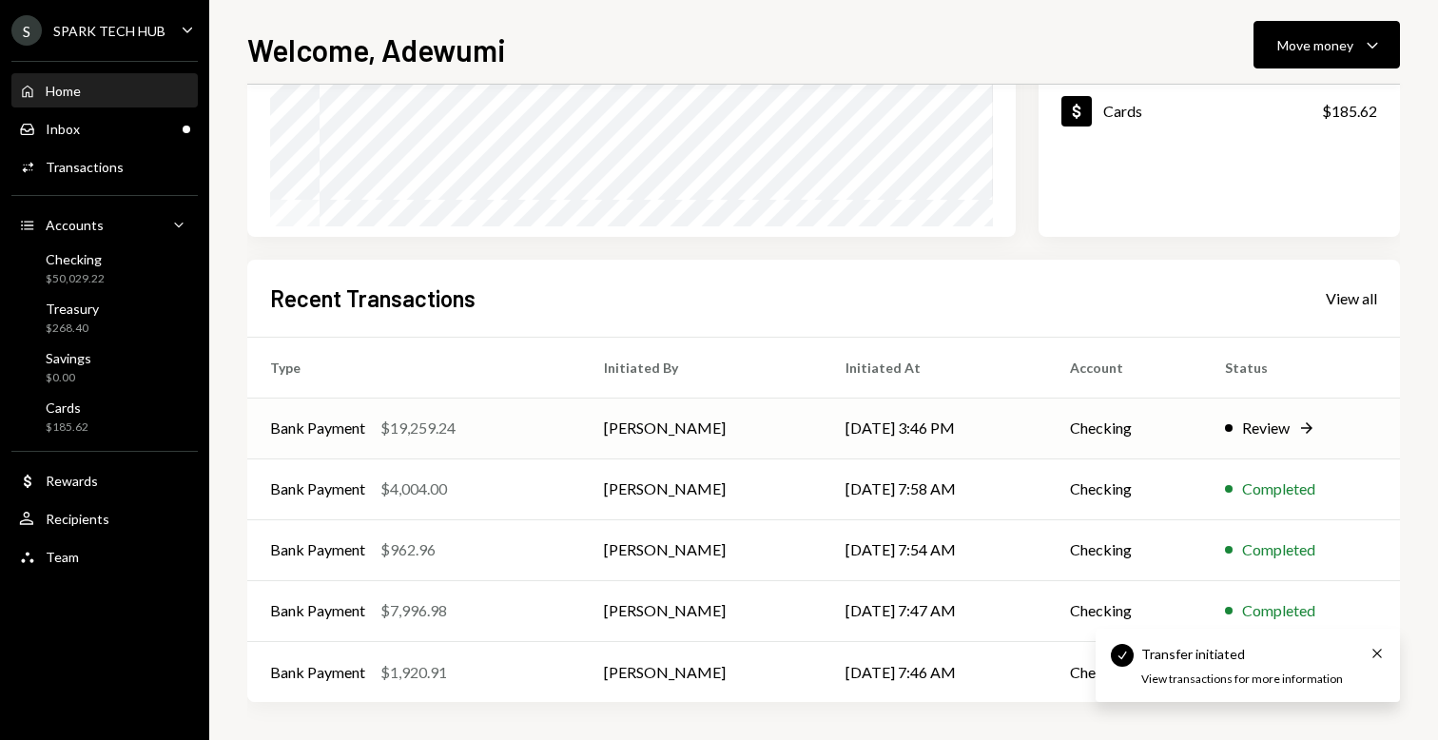
click at [680, 430] on td "Adewumi Hammed" at bounding box center [702, 428] width 242 height 61
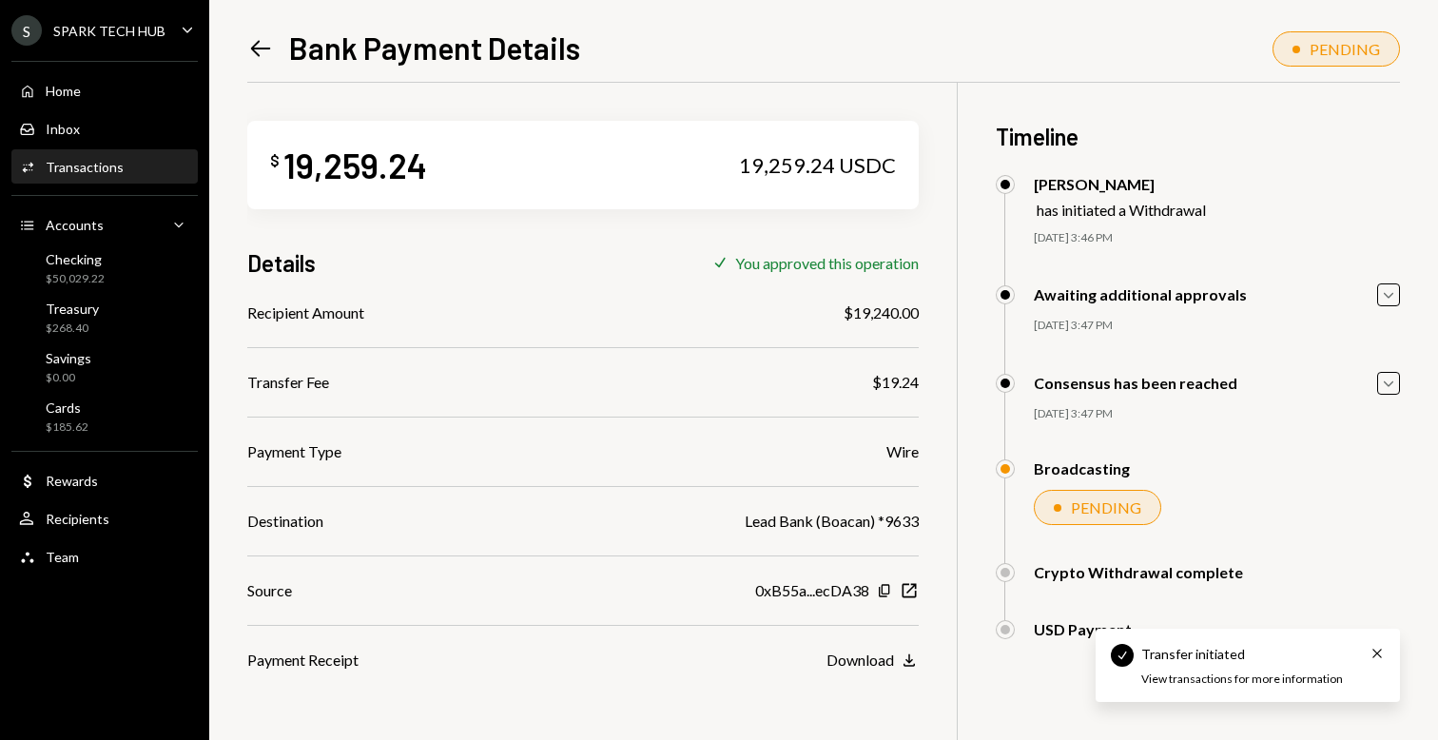
scroll to position [83, 0]
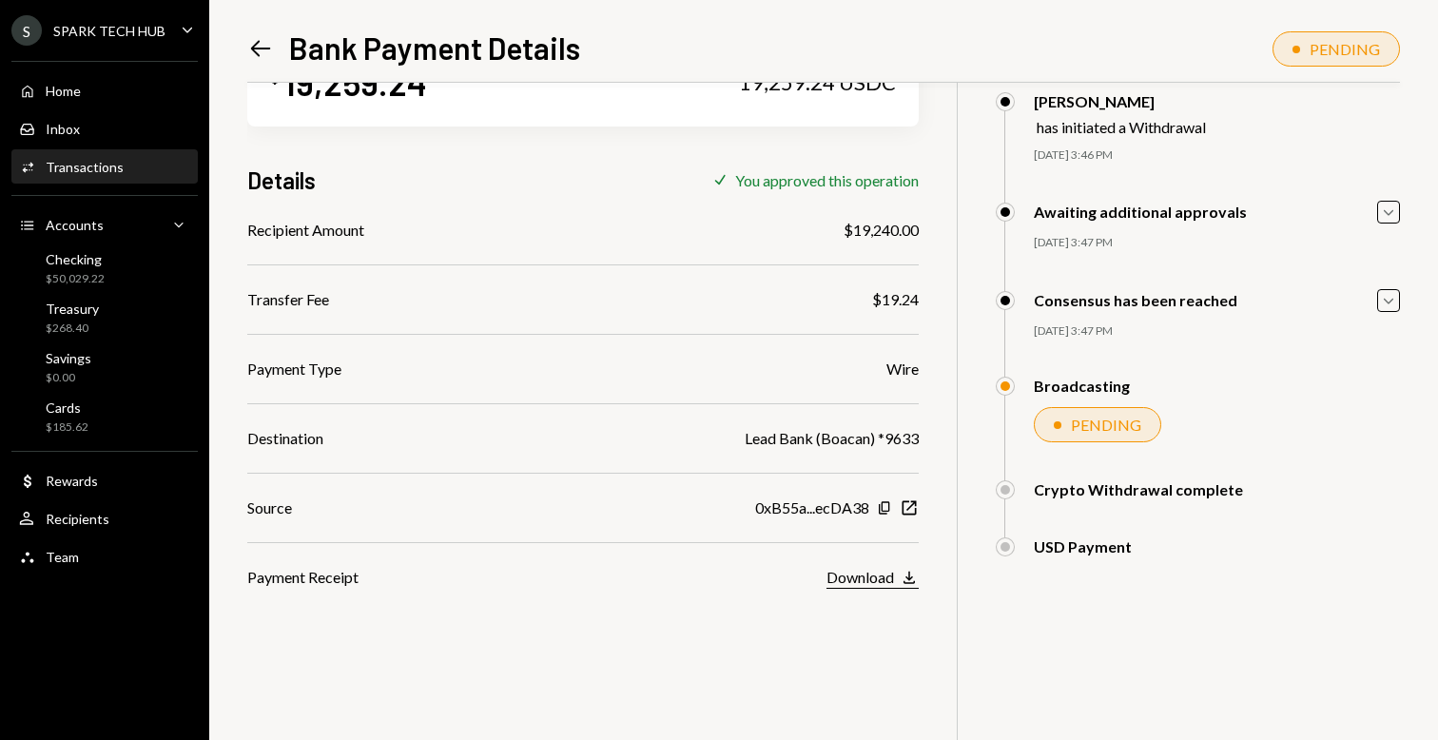
click at [867, 576] on div "Download" at bounding box center [861, 577] width 68 height 18
